Goal: Use online tool/utility: Utilize a website feature to perform a specific function

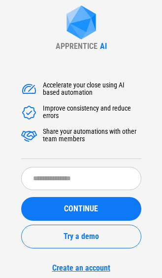
click at [54, 196] on form "​ CONTINUE Try a demo Create an account" at bounding box center [81, 219] width 120 height 105
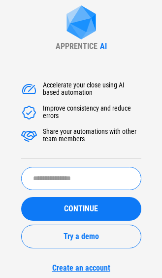
click at [59, 176] on input "text" at bounding box center [81, 178] width 120 height 23
type input "*******"
click at [21, 197] on button "CONTINUE" at bounding box center [81, 209] width 120 height 24
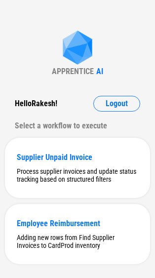
scroll to position [19, 0]
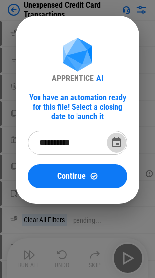
click at [114, 144] on icon "Choose date, selected date is Sep 7, 2025" at bounding box center [116, 143] width 12 height 12
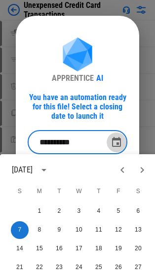
click at [113, 143] on icon "Choose date, selected date is Sep 7, 2025" at bounding box center [116, 143] width 12 height 12
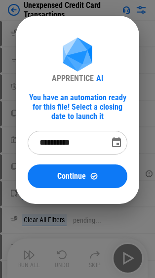
click at [116, 139] on icon "Choose date, selected date is Sep 7, 2025" at bounding box center [116, 142] width 9 height 10
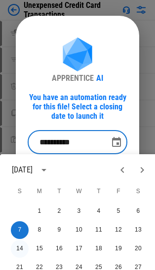
click at [20, 249] on button "14" at bounding box center [20, 249] width 18 height 18
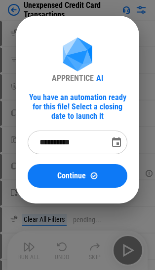
type input "**********"
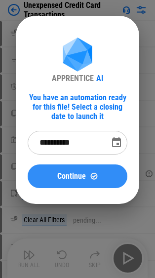
click at [51, 177] on div "Continue" at bounding box center [77, 176] width 76 height 8
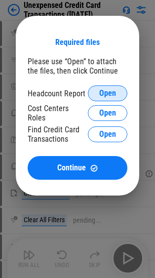
click at [98, 93] on button "Open" at bounding box center [107, 93] width 39 height 16
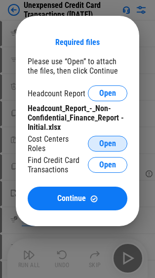
click at [101, 141] on span "Open" at bounding box center [107, 143] width 17 height 8
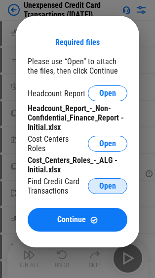
click at [110, 184] on span "Open" at bounding box center [107, 186] width 17 height 8
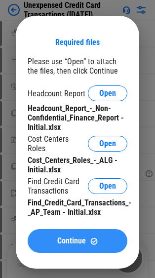
click at [67, 237] on span "Continue" at bounding box center [71, 241] width 29 height 8
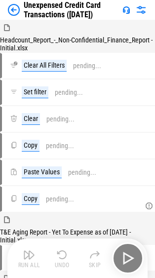
click at [128, 254] on div "Run All Undo Skip" at bounding box center [78, 258] width 130 height 32
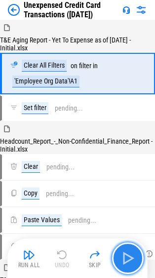
click at [132, 260] on img "button" at bounding box center [128, 258] width 16 height 16
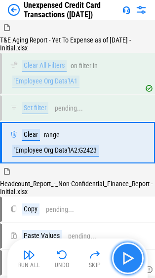
click at [132, 260] on img "button" at bounding box center [128, 258] width 16 height 16
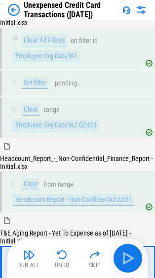
click at [129, 255] on img "button" at bounding box center [128, 258] width 16 height 16
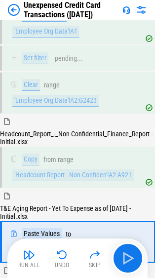
scroll to position [59, 0]
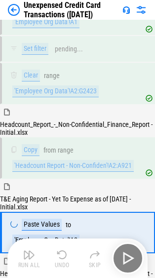
click at [129, 255] on div "Run All Undo Skip" at bounding box center [78, 258] width 130 height 32
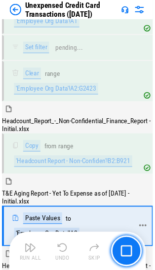
scroll to position [155, 0]
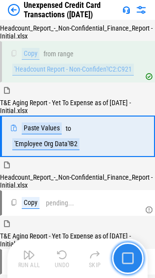
click at [136, 264] on button "button" at bounding box center [128, 258] width 32 height 32
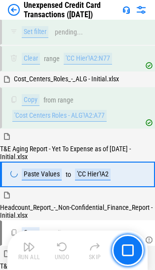
scroll to position [431, 0]
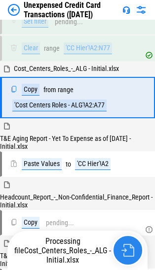
click at [124, 251] on img "button" at bounding box center [127, 250] width 13 height 13
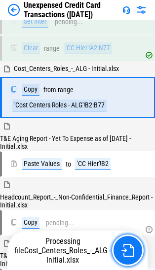
click at [132, 250] on img "button" at bounding box center [127, 250] width 13 height 13
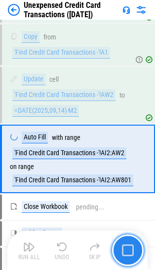
scroll to position [936, 0]
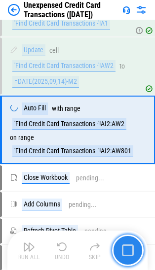
click at [135, 246] on button "button" at bounding box center [128, 251] width 32 height 32
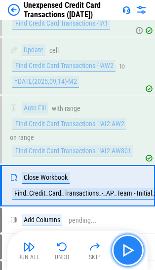
click at [131, 245] on img "button" at bounding box center [128, 251] width 16 height 16
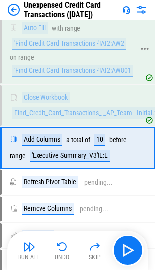
scroll to position [1034, 0]
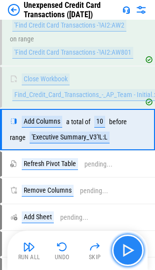
click at [126, 253] on img "button" at bounding box center [128, 251] width 16 height 16
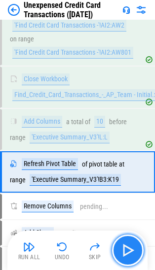
click at [129, 244] on img "button" at bounding box center [128, 251] width 16 height 16
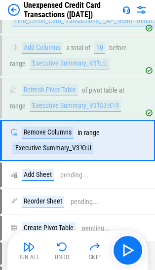
scroll to position [1119, 0]
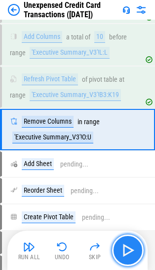
click at [128, 253] on img "button" at bounding box center [128, 251] width 16 height 16
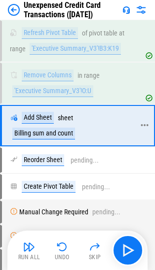
scroll to position [1167, 0]
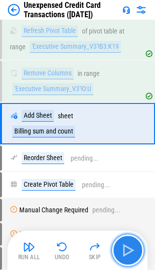
click at [131, 251] on img "button" at bounding box center [128, 251] width 16 height 16
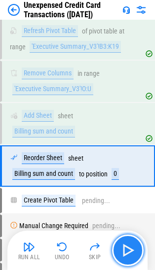
click at [129, 254] on img "button" at bounding box center [128, 251] width 16 height 16
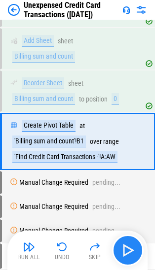
scroll to position [1254, 0]
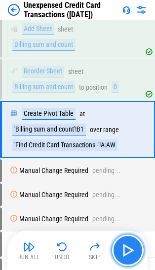
click at [132, 250] on img "button" at bounding box center [128, 251] width 16 height 16
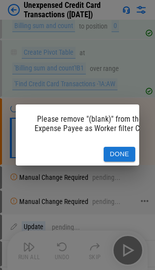
scroll to position [1317, 0]
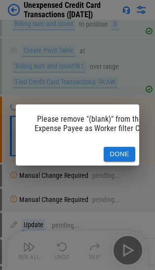
click at [112, 148] on button "Done" at bounding box center [120, 154] width 32 height 15
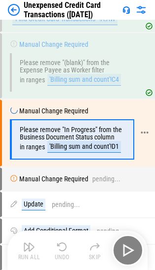
scroll to position [1383, 0]
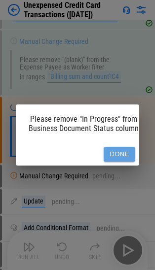
click at [117, 156] on button "Done" at bounding box center [120, 154] width 32 height 15
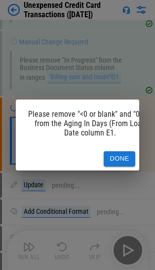
scroll to position [1453, 0]
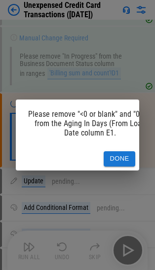
click at [118, 157] on button "Done" at bounding box center [120, 158] width 32 height 15
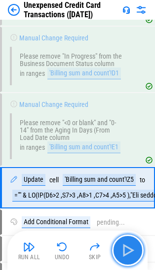
click at [128, 250] on img "button" at bounding box center [128, 251] width 16 height 16
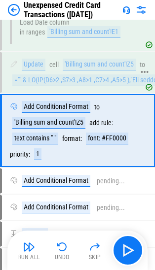
scroll to position [1568, 0]
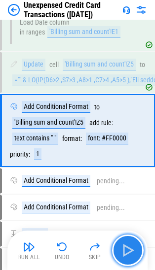
click at [129, 244] on img "button" at bounding box center [128, 251] width 16 height 16
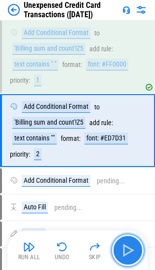
click at [129, 244] on img "button" at bounding box center [128, 251] width 16 height 16
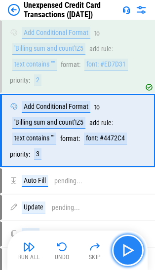
click at [129, 244] on img "button" at bounding box center [128, 251] width 16 height 16
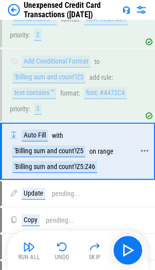
scroll to position [1782, 0]
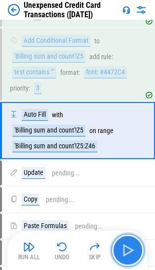
click at [133, 246] on img "button" at bounding box center [128, 251] width 16 height 16
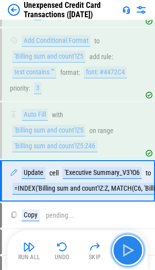
click at [128, 248] on img "button" at bounding box center [128, 251] width 16 height 16
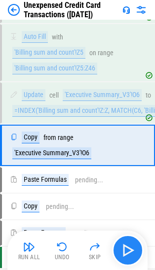
scroll to position [1875, 0]
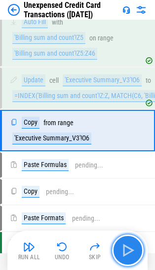
click at [125, 243] on img "button" at bounding box center [128, 251] width 16 height 16
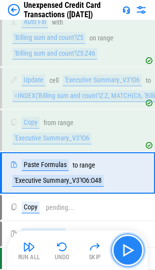
click at [132, 250] on img "button" at bounding box center [128, 251] width 16 height 16
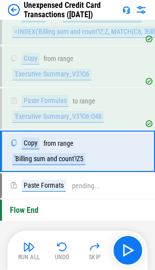
scroll to position [1943, 0]
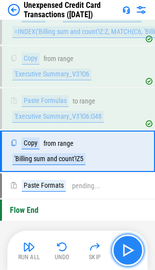
click at [133, 253] on img "button" at bounding box center [128, 251] width 16 height 16
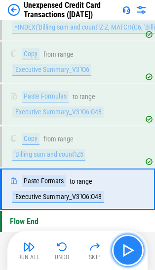
click at [133, 253] on img "button" at bounding box center [128, 251] width 16 height 16
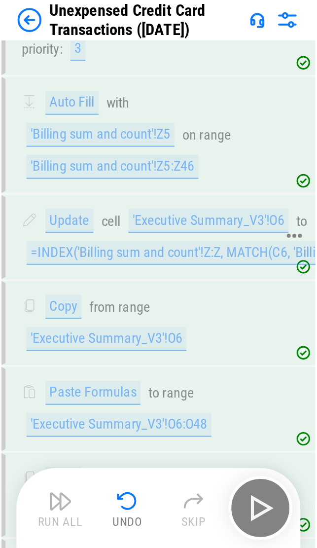
scroll to position [973, 0]
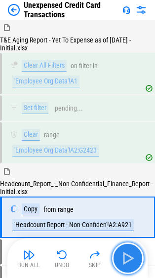
click at [129, 255] on img "button" at bounding box center [128, 258] width 16 height 16
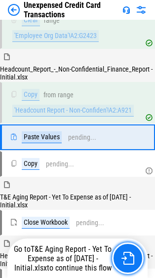
scroll to position [114, 0]
click at [129, 255] on img "button" at bounding box center [127, 257] width 13 height 13
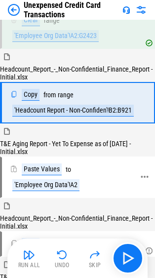
scroll to position [128, 0]
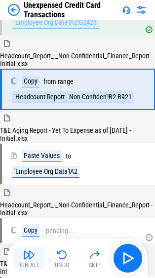
click at [30, 257] on img "button" at bounding box center [29, 254] width 12 height 12
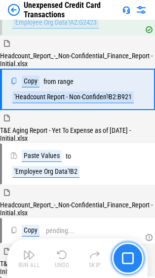
click at [121, 263] on button "button" at bounding box center [128, 258] width 32 height 32
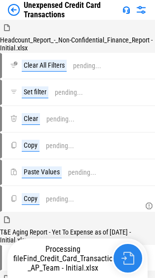
click at [125, 250] on button "button" at bounding box center [128, 258] width 32 height 32
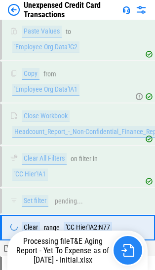
scroll to position [347, 0]
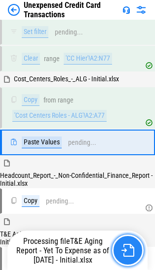
click at [120, 248] on button "button" at bounding box center [128, 251] width 32 height 32
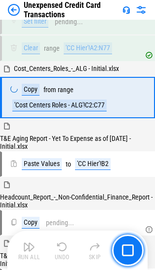
click at [132, 250] on img "button" at bounding box center [128, 250] width 12 height 12
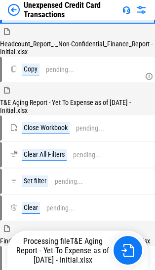
scroll to position [585, 0]
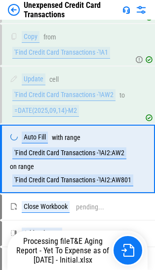
scroll to position [936, 0]
